Goal: Complete application form

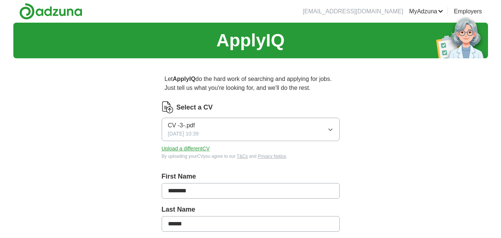
scroll to position [148, 0]
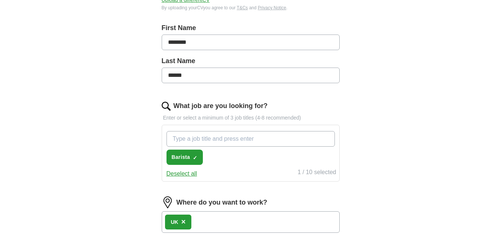
click at [238, 145] on input "What job are you looking for?" at bounding box center [250, 139] width 168 height 16
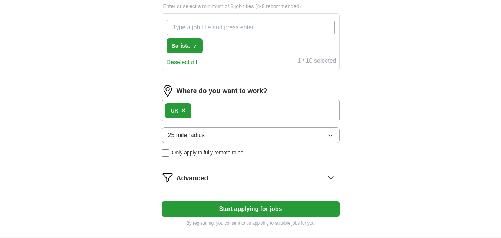
click at [236, 118] on div "UK ×" at bounding box center [251, 111] width 178 height 22
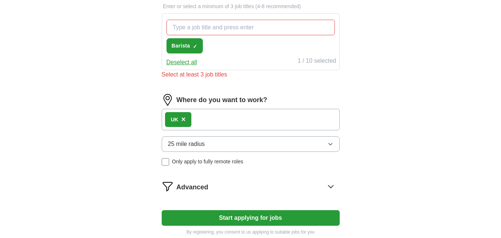
click at [221, 33] on input "What job are you looking for?" at bounding box center [250, 28] width 168 height 16
click at [179, 48] on span "Barista" at bounding box center [181, 46] width 19 height 8
click at [182, 60] on button "Select all" at bounding box center [178, 62] width 24 height 9
click at [305, 58] on div "1 / 10 selected" at bounding box center [316, 61] width 39 height 10
click at [248, 31] on input "sales as" at bounding box center [250, 28] width 168 height 16
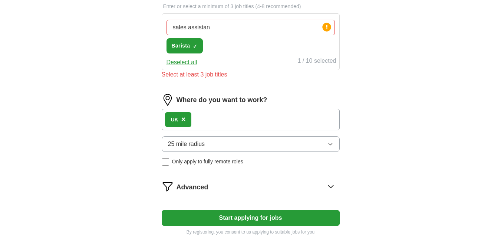
type input "sales assistant"
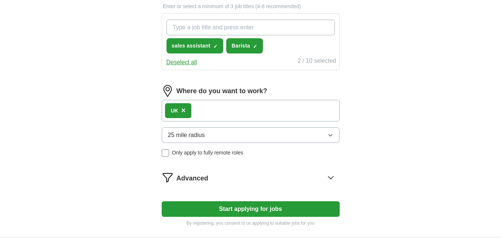
click at [249, 29] on input "What job are you looking for?" at bounding box center [250, 28] width 168 height 16
type input "c"
type input "customer assistant"
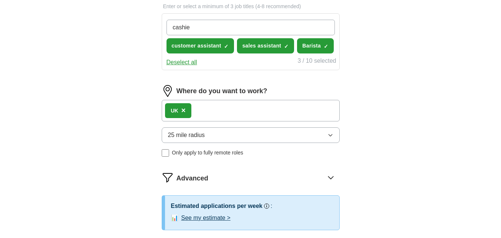
type input "cashier"
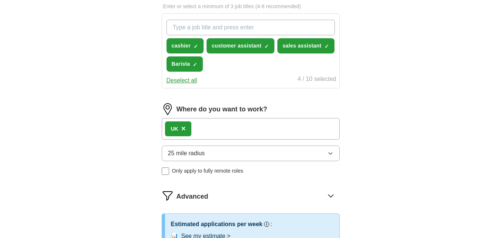
click at [256, 126] on div "UK ×" at bounding box center [251, 129] width 178 height 22
click at [250, 157] on button "25 mile radius" at bounding box center [251, 153] width 178 height 16
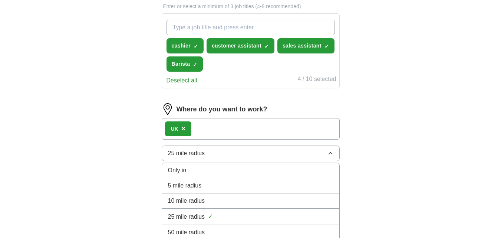
click at [238, 190] on li "5 mile radius" at bounding box center [250, 185] width 177 height 15
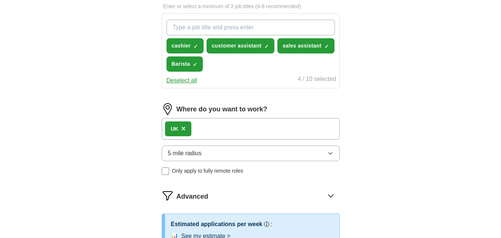
click at [256, 127] on div "UK ×" at bounding box center [251, 129] width 178 height 22
click at [241, 136] on div "UK ×" at bounding box center [251, 129] width 178 height 22
drag, startPoint x: 241, startPoint y: 136, endPoint x: 243, endPoint y: 123, distance: 13.2
click at [243, 123] on div "UK ×" at bounding box center [251, 129] width 178 height 22
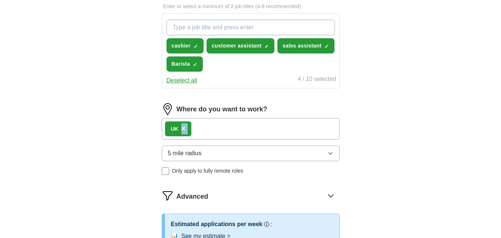
click at [243, 123] on div "UK ×" at bounding box center [251, 129] width 178 height 22
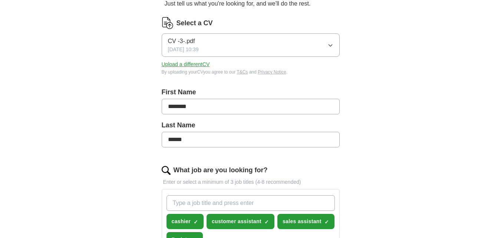
scroll to position [37, 0]
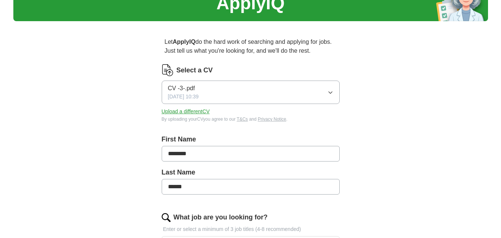
click at [294, 89] on button "CV -3-.pdf [DATE] 10:39" at bounding box center [251, 91] width 178 height 23
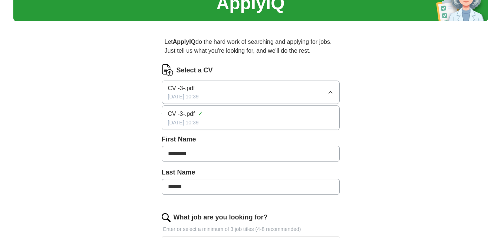
drag, startPoint x: 266, startPoint y: 115, endPoint x: 260, endPoint y: 114, distance: 6.8
click at [266, 115] on div "CV -3-.pdf ✓" at bounding box center [250, 114] width 165 height 10
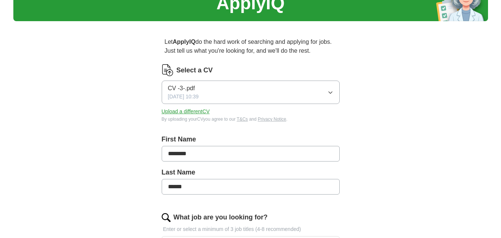
click at [168, 70] on img at bounding box center [168, 70] width 12 height 12
click at [175, 69] on div "Select a CV" at bounding box center [251, 70] width 178 height 12
click at [172, 69] on img at bounding box center [168, 70] width 12 height 12
click at [171, 70] on img at bounding box center [168, 70] width 12 height 12
click at [170, 70] on img at bounding box center [168, 70] width 12 height 12
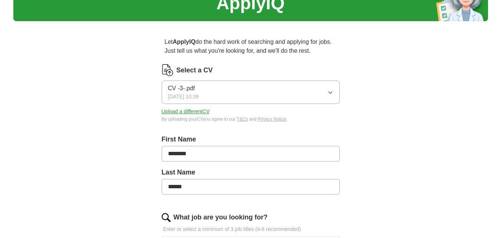
drag, startPoint x: 179, startPoint y: 69, endPoint x: 184, endPoint y: 69, distance: 5.6
click at [182, 69] on label "Select a CV" at bounding box center [194, 70] width 36 height 10
click at [185, 69] on label "Select a CV" at bounding box center [194, 70] width 36 height 10
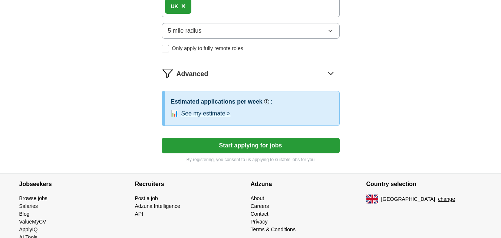
scroll to position [400, 0]
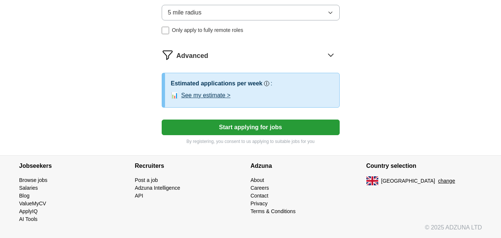
click at [277, 127] on button "Start applying for jobs" at bounding box center [251, 127] width 178 height 16
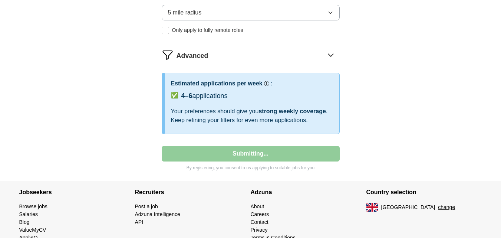
select select "**"
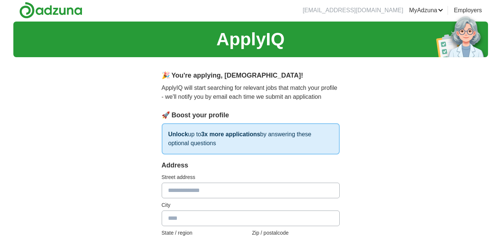
scroll to position [0, 0]
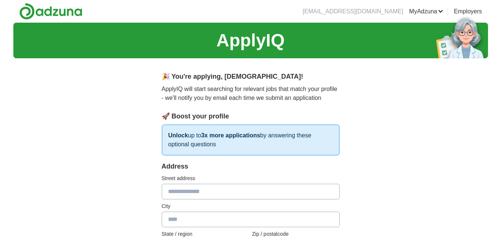
click at [278, 190] on input "text" at bounding box center [251, 192] width 178 height 16
type input "**********"
type input "*******"
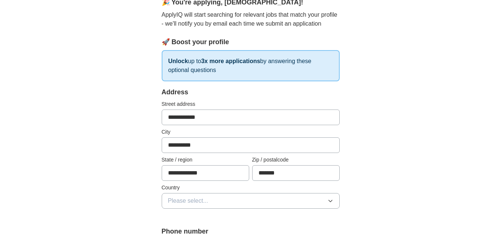
scroll to position [111, 0]
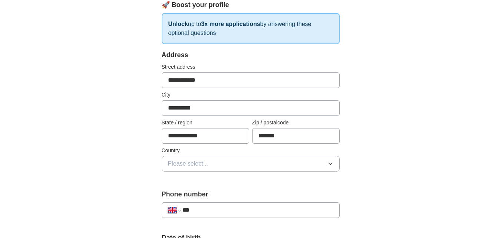
click at [241, 165] on button "Please select..." at bounding box center [251, 164] width 178 height 16
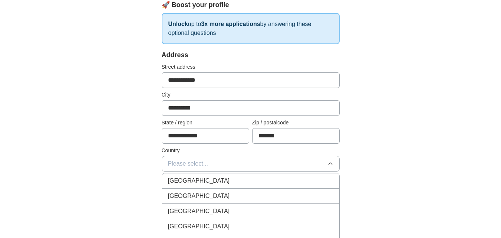
scroll to position [148, 0]
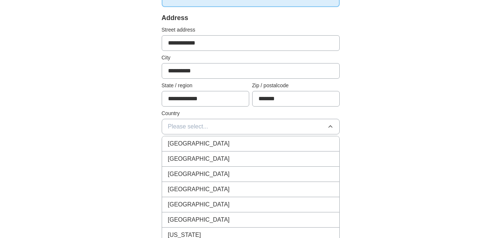
click at [227, 143] on div "[GEOGRAPHIC_DATA]" at bounding box center [250, 143] width 165 height 9
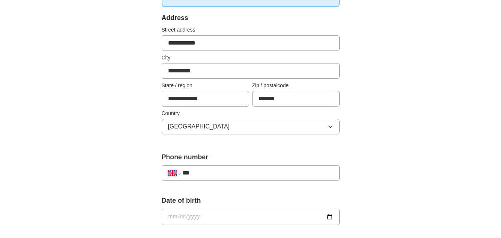
click at [254, 173] on input "***" at bounding box center [257, 172] width 151 height 9
type input "**********"
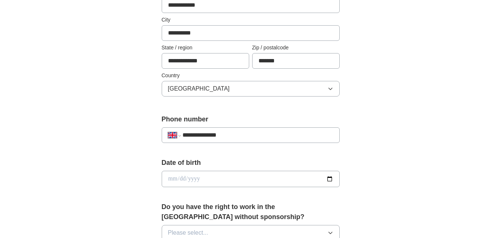
scroll to position [222, 0]
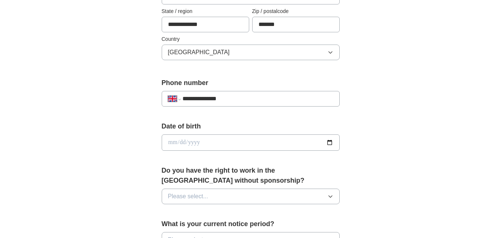
click at [331, 143] on input "date" at bounding box center [251, 142] width 178 height 16
click at [204, 143] on input "**********" at bounding box center [251, 142] width 178 height 16
click at [327, 145] on input "**********" at bounding box center [251, 142] width 178 height 16
type input "**********"
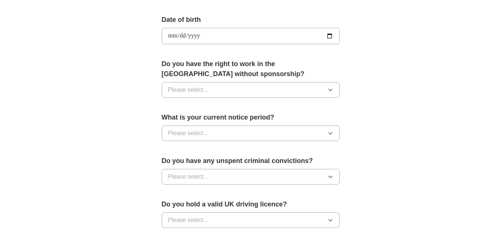
scroll to position [334, 0]
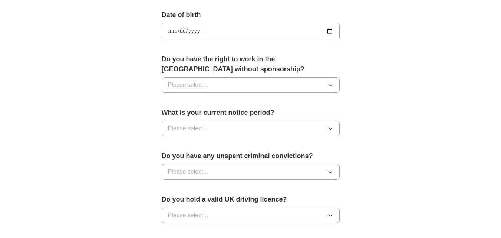
click at [209, 85] on button "Please select..." at bounding box center [251, 85] width 178 height 16
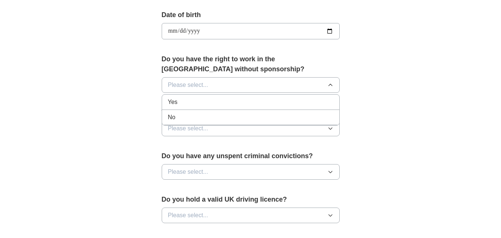
click at [209, 103] on div "Yes" at bounding box center [250, 101] width 165 height 9
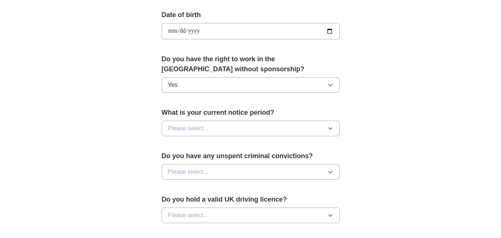
click at [209, 130] on button "Please select..." at bounding box center [251, 128] width 178 height 16
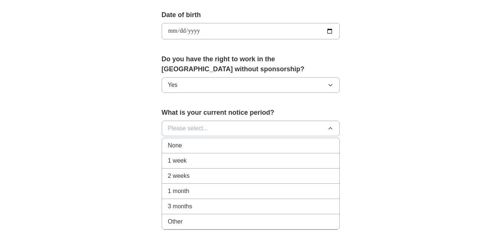
click at [193, 148] on div "None" at bounding box center [250, 145] width 165 height 9
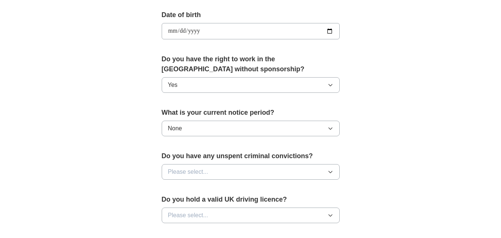
click at [196, 131] on button "None" at bounding box center [251, 128] width 178 height 16
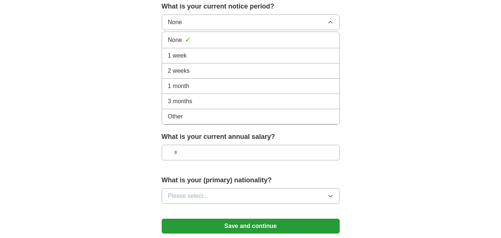
scroll to position [519, 0]
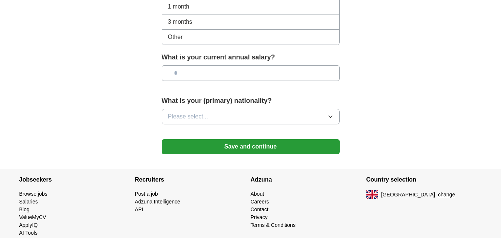
click at [239, 73] on input "text" at bounding box center [251, 73] width 178 height 16
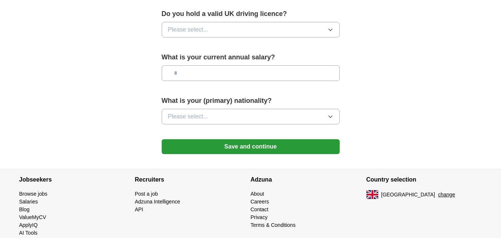
click at [232, 24] on button "Please select..." at bounding box center [251, 30] width 178 height 16
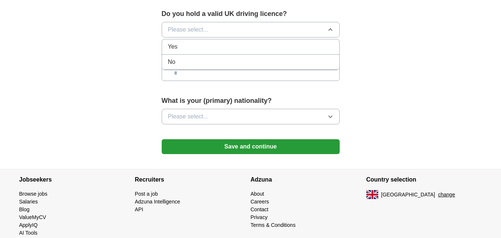
click at [218, 56] on li "No" at bounding box center [250, 61] width 177 height 15
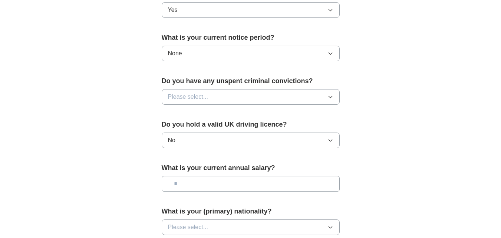
scroll to position [408, 0]
click at [227, 96] on button "Please select..." at bounding box center [251, 98] width 178 height 16
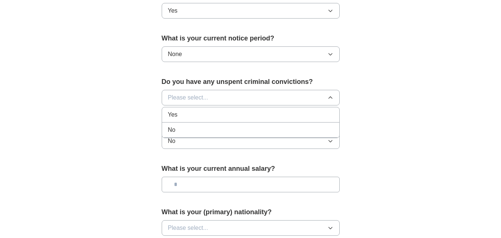
click at [219, 126] on div "No" at bounding box center [250, 129] width 165 height 9
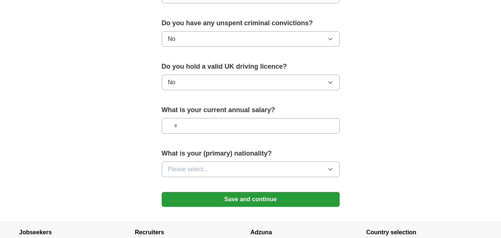
scroll to position [533, 0]
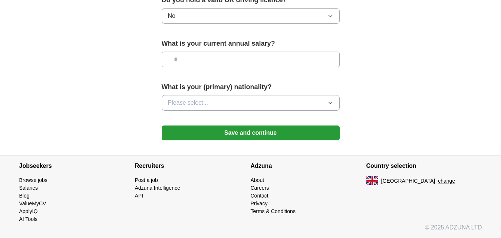
click at [208, 115] on div "What is your (primary) nationality? Please select..." at bounding box center [251, 99] width 178 height 34
click at [210, 107] on button "Please select..." at bounding box center [251, 103] width 178 height 16
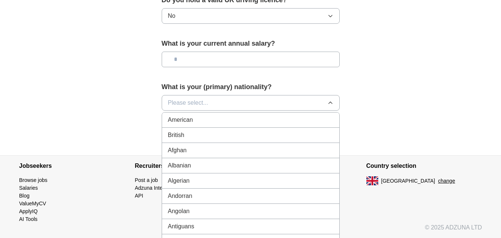
click at [211, 103] on button "Please select..." at bounding box center [251, 103] width 178 height 16
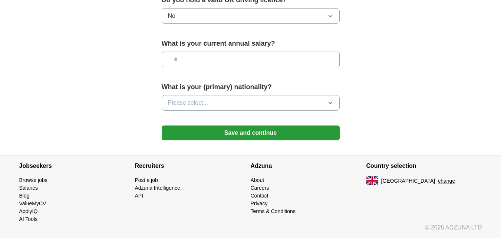
click at [211, 103] on button "Please select..." at bounding box center [251, 103] width 178 height 16
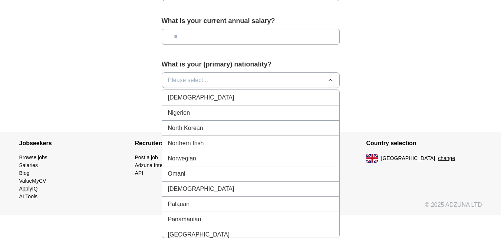
scroll to position [1965, 0]
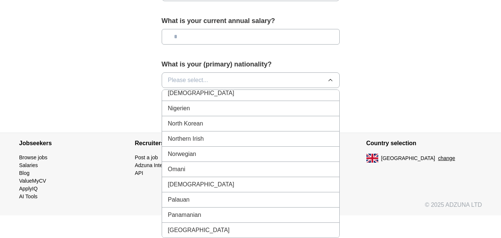
click at [199, 110] on div "Nigerien" at bounding box center [250, 108] width 165 height 9
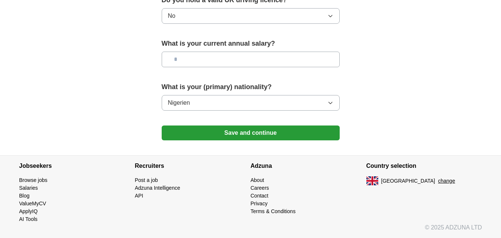
click at [202, 108] on button "Nigerien" at bounding box center [251, 103] width 178 height 16
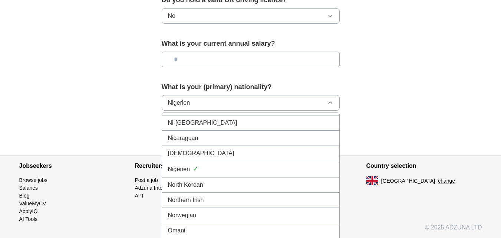
scroll to position [1928, 0]
click at [209, 156] on div "[DEMOGRAPHIC_DATA]" at bounding box center [250, 152] width 165 height 9
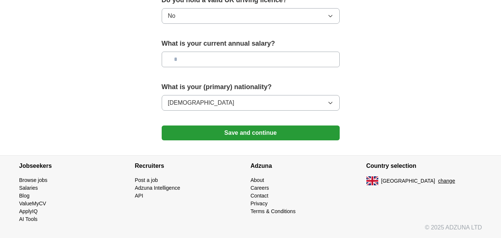
click at [246, 62] on input "text" at bounding box center [251, 60] width 178 height 16
type input "**"
click at [295, 132] on button "Save and continue" at bounding box center [251, 132] width 178 height 15
